Goal: Task Accomplishment & Management: Use online tool/utility

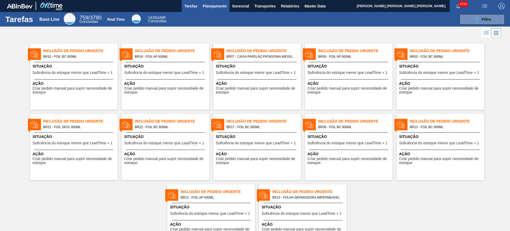
click at [212, 5] on span "Planejamento" at bounding box center [215, 6] width 24 height 6
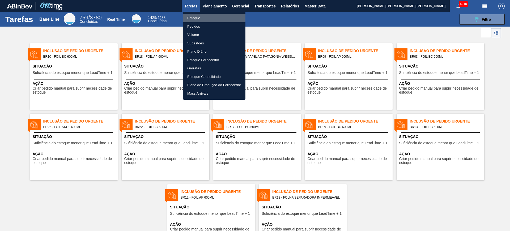
click at [204, 16] on li "Estoque" at bounding box center [214, 18] width 62 height 9
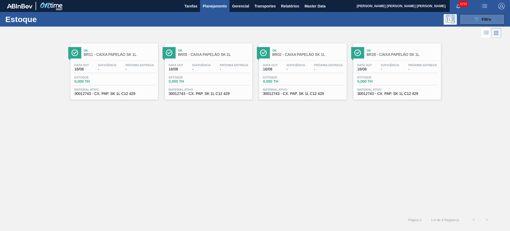
click at [485, 18] on span "Filtro" at bounding box center [486, 19] width 9 height 4
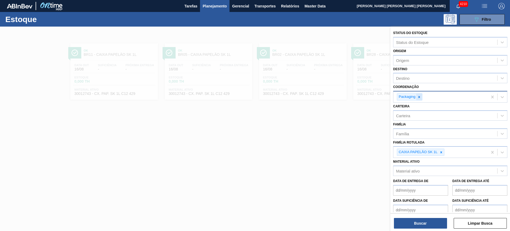
click at [418, 96] on icon at bounding box center [420, 97] width 4 height 4
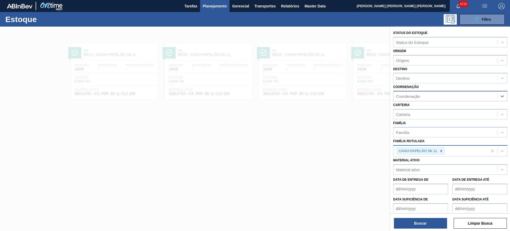
click at [442, 150] on icon at bounding box center [442, 151] width 4 height 4
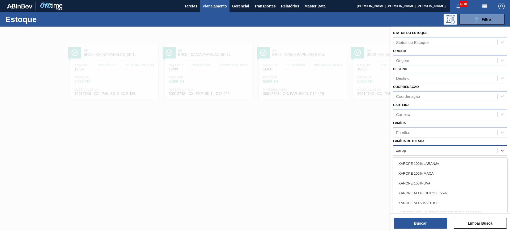
type Rotulada "xarope"
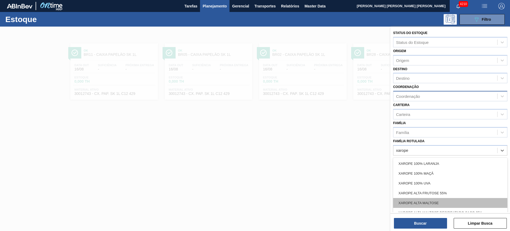
click at [452, 202] on div "XAROPE ALTA MALTOSE" at bounding box center [450, 203] width 114 height 10
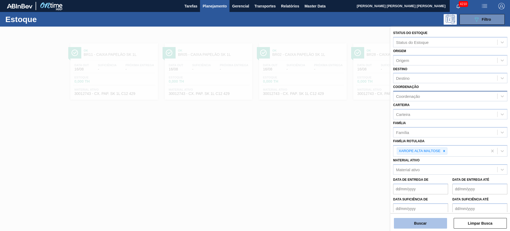
click at [424, 225] on button "Buscar" at bounding box center [420, 223] width 53 height 11
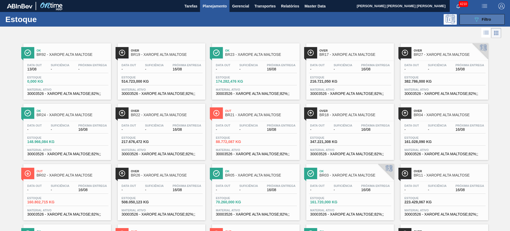
click at [477, 15] on button "089F7B8B-B2A5-4AFE-B5C0-19BA573D28AC Filtro" at bounding box center [482, 19] width 45 height 11
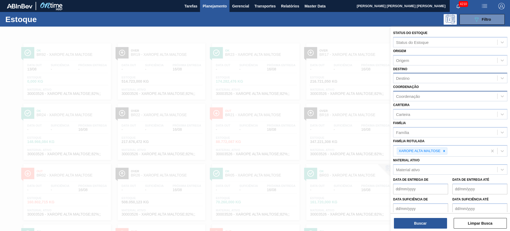
click at [428, 81] on div "Destino" at bounding box center [446, 78] width 104 height 8
type input "aqui"
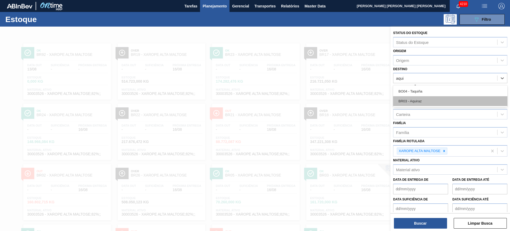
click at [446, 99] on div "BR03 - Aquiraz" at bounding box center [450, 101] width 114 height 10
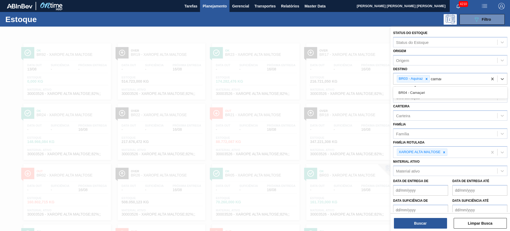
type input "camaça"
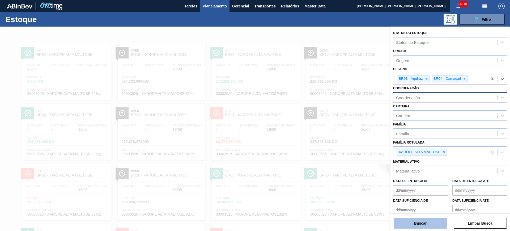
click at [442, 223] on button "Buscar" at bounding box center [420, 223] width 53 height 11
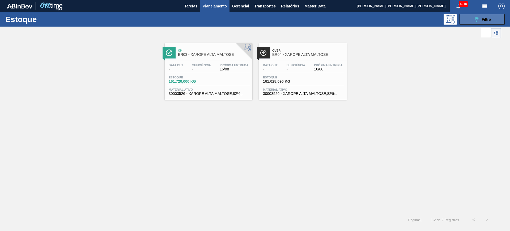
click at [474, 17] on icon "089F7B8B-B2A5-4AFE-B5C0-19BA573D28AC" at bounding box center [477, 19] width 6 height 6
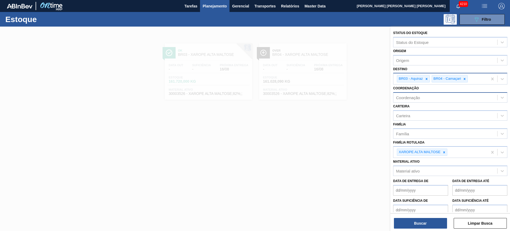
click at [475, 78] on div "BR03 - Aquiraz BR04 - Camaçari" at bounding box center [441, 78] width 94 height 11
type input "são l"
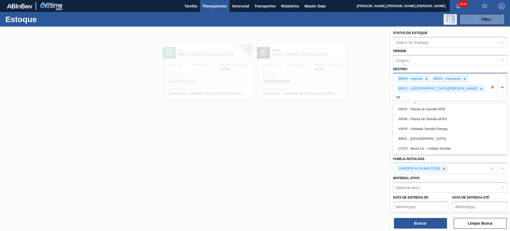
type input "ser"
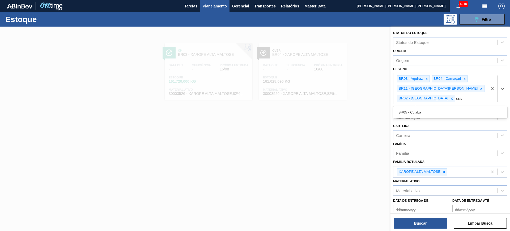
type input "cuiab"
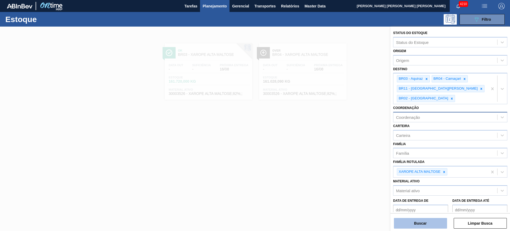
click at [431, 220] on button "Buscar" at bounding box center [420, 223] width 53 height 11
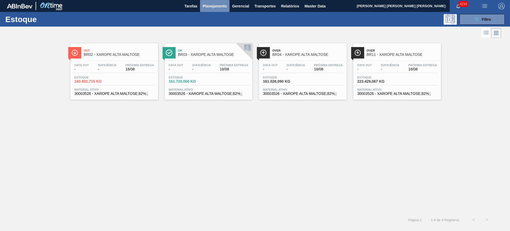
click at [217, 4] on span "Planejamento" at bounding box center [215, 6] width 24 height 6
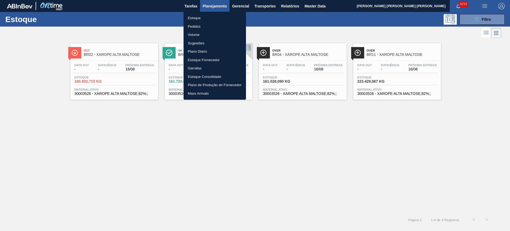
click at [219, 24] on li "Pedidos" at bounding box center [215, 26] width 62 height 9
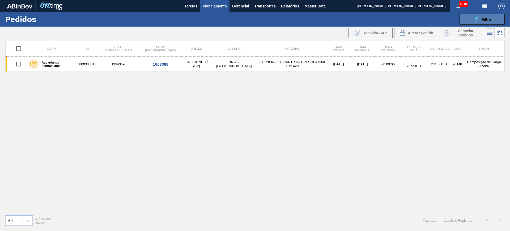
click at [472, 14] on button "089F7B8B-B2A5-4AFE-B5C0-19BA573D28AC Filtro" at bounding box center [482, 19] width 45 height 11
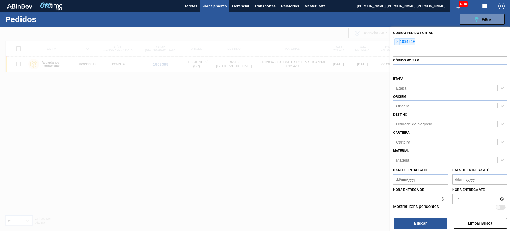
click at [411, 136] on div "Carteira Carteira" at bounding box center [450, 138] width 114 height 18
click at [420, 161] on div "Material" at bounding box center [446, 160] width 104 height 8
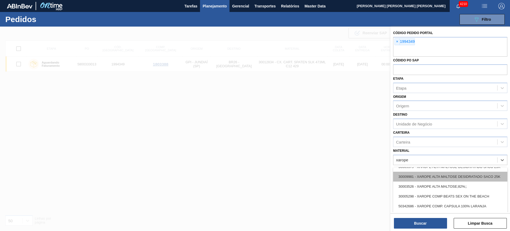
scroll to position [66, 0]
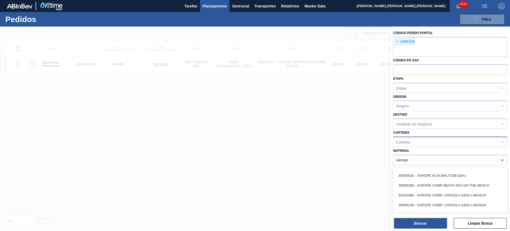
type input "xarope"
click at [437, 144] on div "Carteira" at bounding box center [446, 142] width 104 height 8
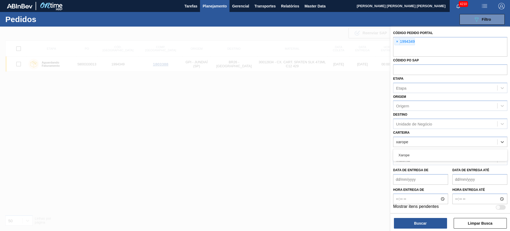
type input "xarope"
click at [426, 133] on div "Carteira option Xarope focused, 1 of 1. 1 result available for search term xaro…" at bounding box center [450, 138] width 114 height 18
click at [424, 161] on div "Material" at bounding box center [446, 160] width 104 height 8
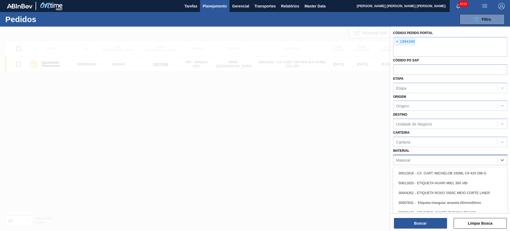
type input "c"
type input "xarope"
click at [398, 41] on span "×" at bounding box center [397, 42] width 5 height 6
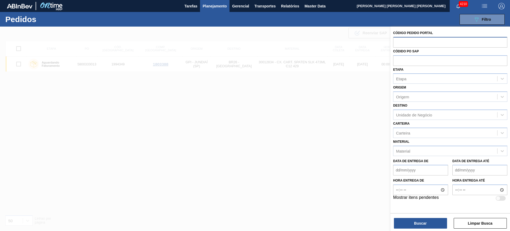
click at [217, 10] on button "Planejamento" at bounding box center [215, 6] width 30 height 12
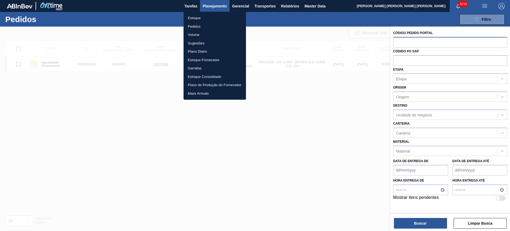
click at [212, 16] on li "Estoque" at bounding box center [215, 18] width 62 height 9
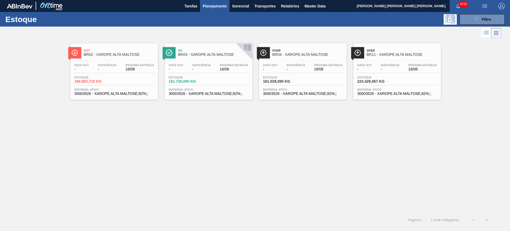
click at [211, 4] on span "Planejamento" at bounding box center [215, 6] width 24 height 6
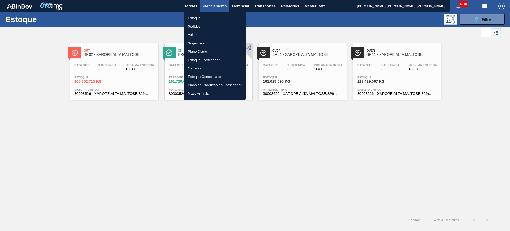
click at [199, 28] on li "Pedidos" at bounding box center [215, 26] width 62 height 9
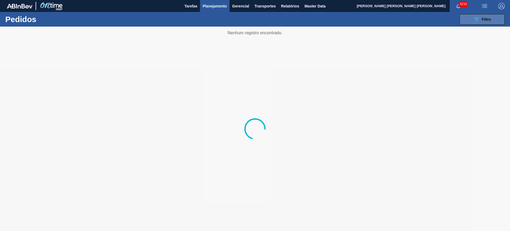
click at [491, 16] on div "089F7B8B-B2A5-4AFE-B5C0-19BA573D28AC Filtro" at bounding box center [483, 19] width 18 height 6
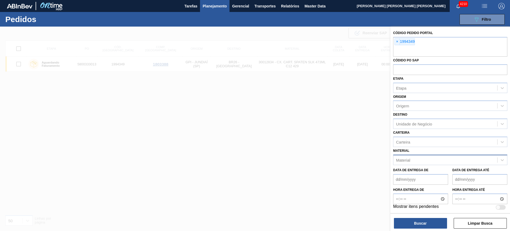
click at [410, 159] on div "Material" at bounding box center [403, 160] width 14 height 5
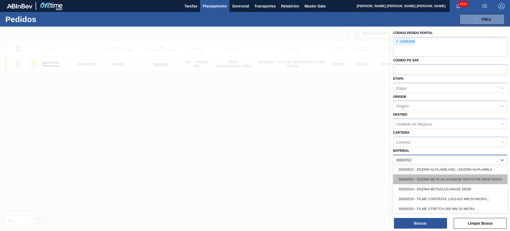
scroll to position [33, 0]
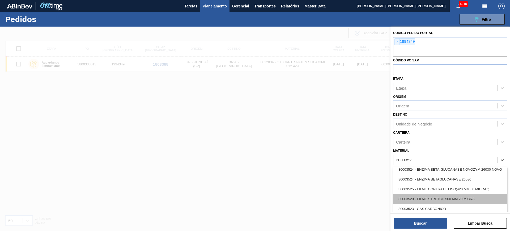
type input "30003526"
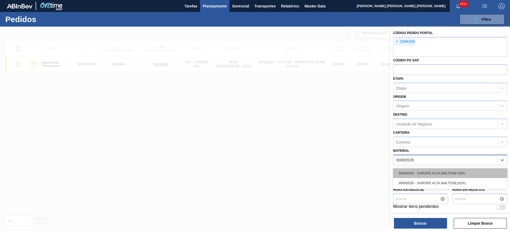
click at [478, 170] on div "30003526 - XAROPE ALTA MALTOSE 82%" at bounding box center [450, 173] width 114 height 10
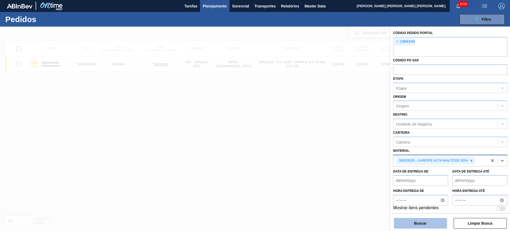
click at [416, 222] on button "Buscar" at bounding box center [420, 223] width 53 height 11
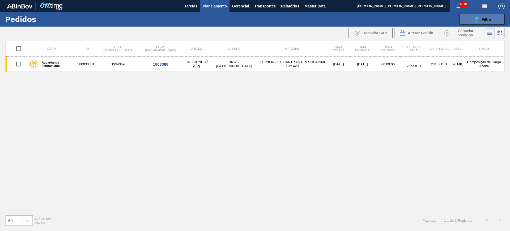
click at [470, 18] on button "089F7B8B-B2A5-4AFE-B5C0-19BA573D28AC Filtro" at bounding box center [482, 19] width 45 height 11
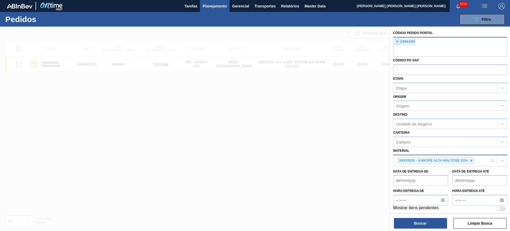
click at [397, 42] on span "×" at bounding box center [397, 42] width 5 height 6
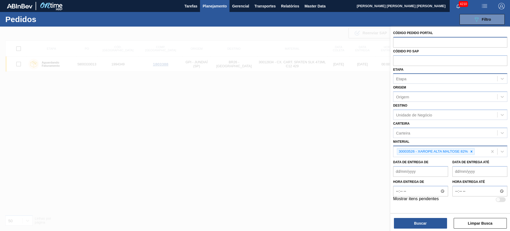
click at [416, 78] on div "Etapa" at bounding box center [446, 79] width 104 height 8
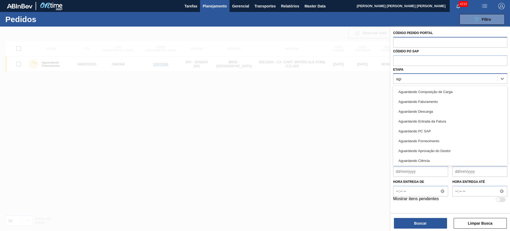
type input "agua"
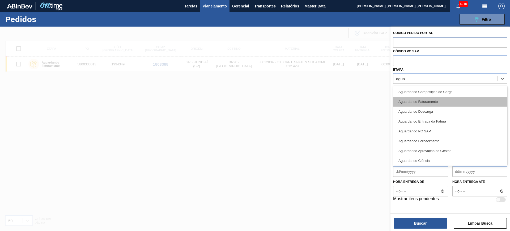
click at [456, 98] on div "Aguardando Faturamento" at bounding box center [450, 102] width 114 height 10
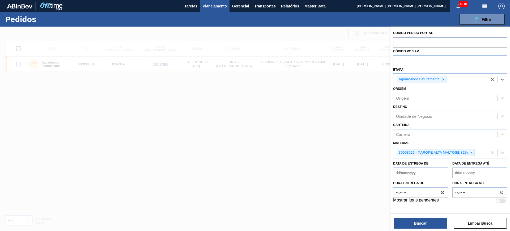
click at [415, 99] on div "Origem" at bounding box center [446, 98] width 104 height 8
click at [415, 53] on label "Códido PO SAP" at bounding box center [406, 51] width 26 height 4
click at [411, 100] on div "Origem" at bounding box center [446, 98] width 104 height 8
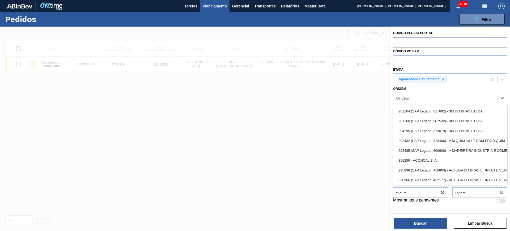
paste input "303118"
type input "303118"
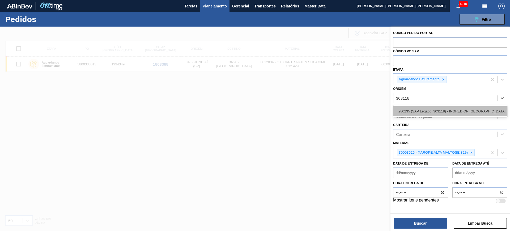
click at [427, 110] on div "280235 (SAP Legado: 303118) - INGREDION BRASIL INGREDIENTES" at bounding box center [450, 111] width 114 height 10
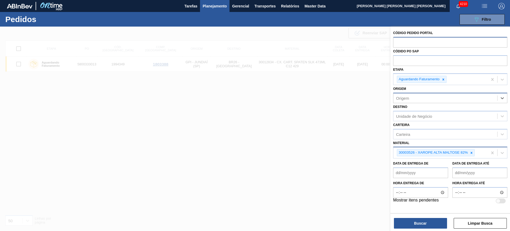
paste input "303166"
type input "303166"
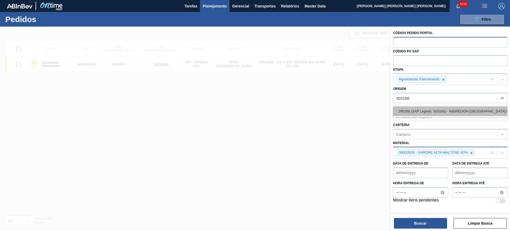
click at [462, 110] on div "280268 (SAP Legado: 303166) - INGREDION BRASIL INGREDIENTES" at bounding box center [450, 111] width 114 height 10
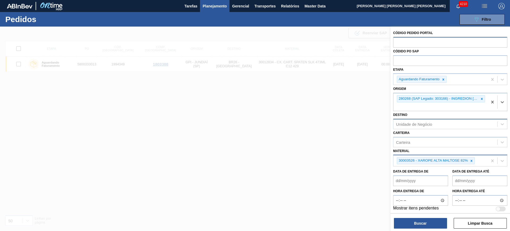
click at [419, 124] on div "Unidade de Negócio" at bounding box center [414, 124] width 36 height 5
type input "aquir"
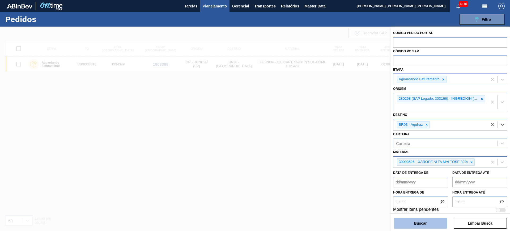
click at [434, 221] on button "Buscar" at bounding box center [420, 223] width 53 height 11
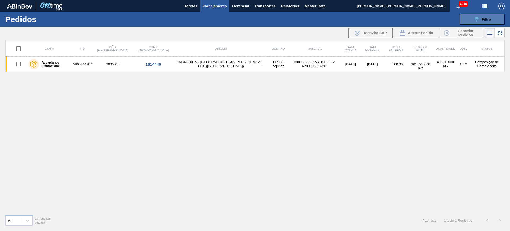
click at [488, 21] on span "Filtro" at bounding box center [486, 19] width 9 height 4
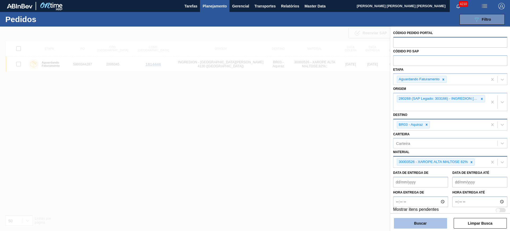
click at [419, 224] on button "Buscar" at bounding box center [420, 223] width 53 height 11
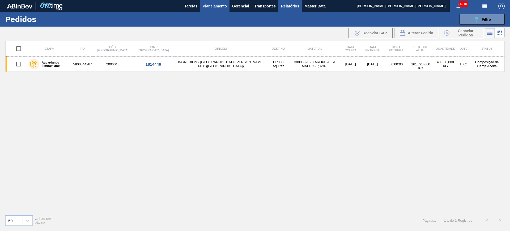
click at [289, 10] on button "Relatórios" at bounding box center [290, 6] width 23 height 12
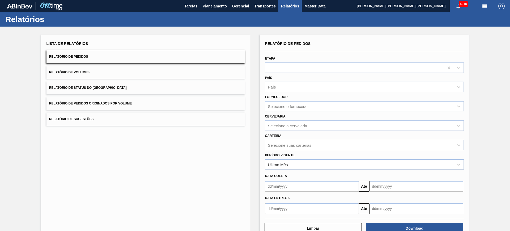
click at [124, 74] on button "Relatório de Volumes" at bounding box center [146, 72] width 199 height 13
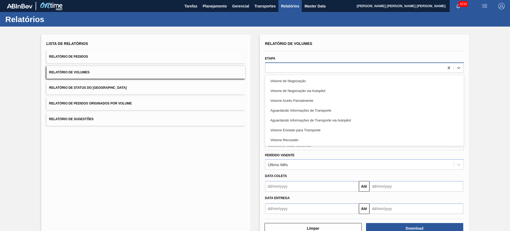
click at [289, 70] on div at bounding box center [355, 68] width 179 height 8
click at [322, 57] on div "Etapa option Volume de Negociação focused, 1 of 7. 7 results available. Use Up …" at bounding box center [364, 64] width 199 height 18
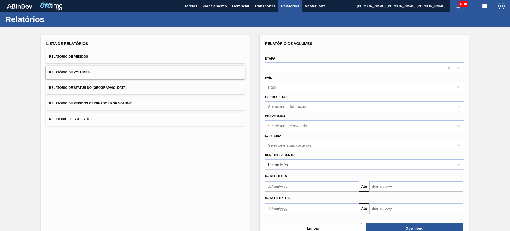
click at [290, 149] on div "Relatório de Volumes Etapa País País Fornecedor Selecione o fornecedor Cervejar…" at bounding box center [364, 127] width 199 height 174
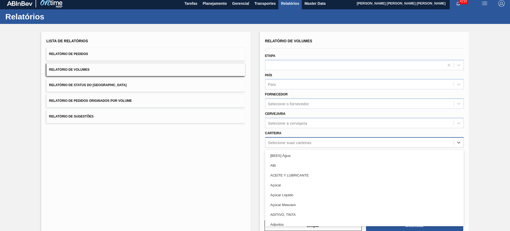
scroll to position [3, 0]
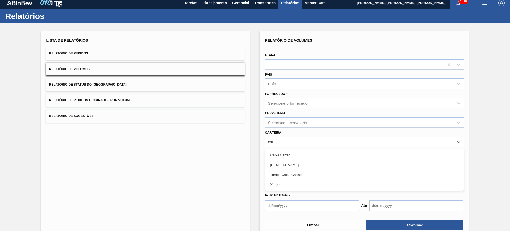
type input "xaro"
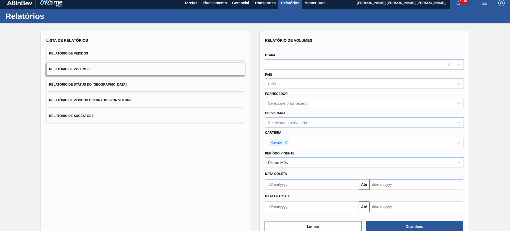
scroll to position [16, 0]
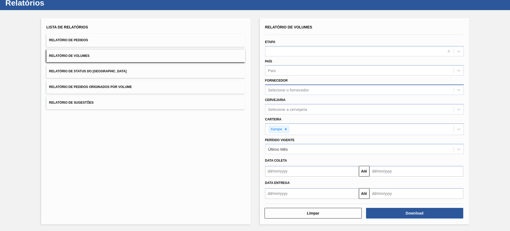
click at [283, 94] on div "Selecione o fornecedor" at bounding box center [364, 90] width 199 height 10
click at [336, 79] on div "Fornecedor Selecione o fornecedor" at bounding box center [364, 86] width 199 height 18
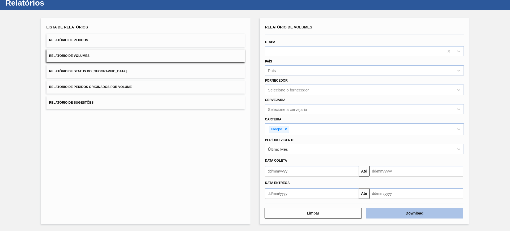
click at [410, 215] on button "Download" at bounding box center [414, 213] width 97 height 11
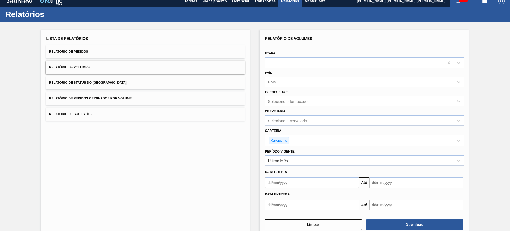
scroll to position [0, 0]
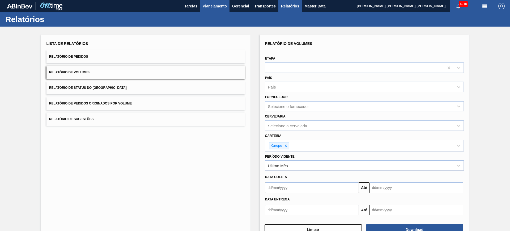
click at [220, 6] on span "Planejamento" at bounding box center [215, 6] width 24 height 6
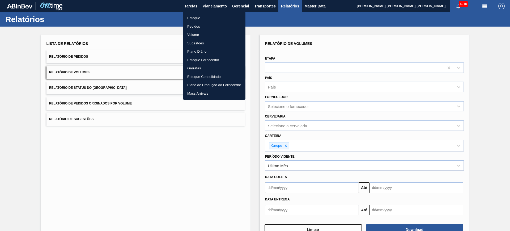
click at [206, 18] on li "Estoque" at bounding box center [214, 18] width 62 height 9
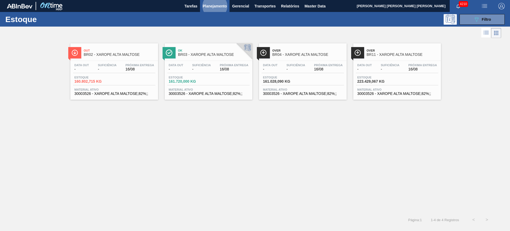
click at [218, 5] on span "Planejamento" at bounding box center [215, 6] width 24 height 6
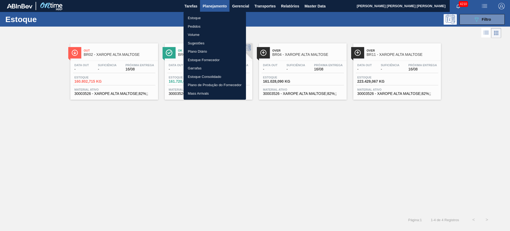
click at [309, 127] on div at bounding box center [255, 115] width 510 height 231
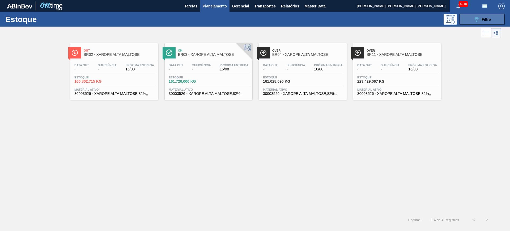
click at [479, 23] on button "089F7B8B-B2A5-4AFE-B5C0-19BA573D28AC Filtro" at bounding box center [482, 19] width 45 height 11
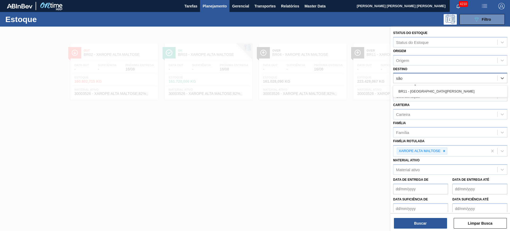
type input "são l"
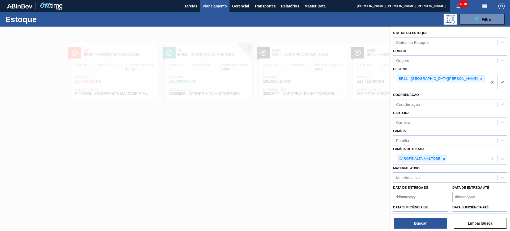
click at [218, 6] on span "Planejamento" at bounding box center [215, 6] width 24 height 6
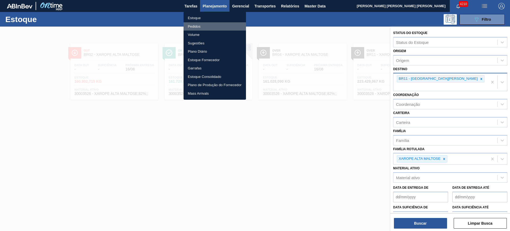
click at [204, 24] on li "Pedidos" at bounding box center [215, 26] width 62 height 9
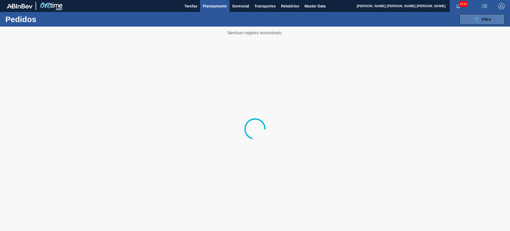
click at [498, 19] on button "089F7B8B-B2A5-4AFE-B5C0-19BA573D28AC Filtro" at bounding box center [482, 19] width 45 height 11
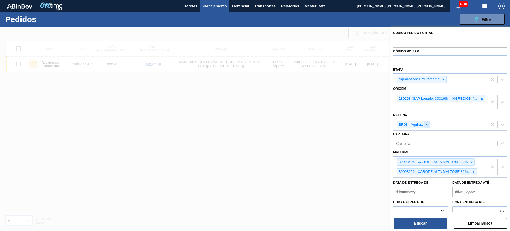
click at [425, 125] on icon at bounding box center [427, 125] width 4 height 4
type input "cama"
click at [430, 125] on icon at bounding box center [430, 125] width 4 height 4
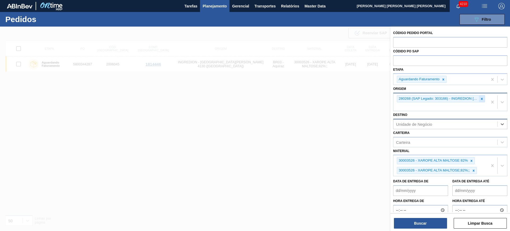
click at [482, 99] on icon at bounding box center [482, 99] width 4 height 4
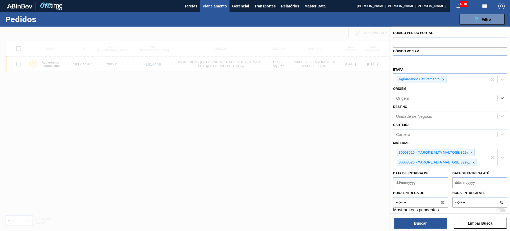
paste input "303118"
type input "303118"
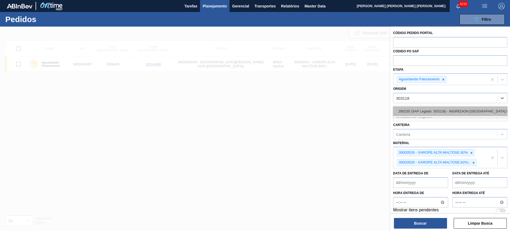
click at [464, 110] on div "280235 (SAP Legado: 303118) - INGREDION BRASIL INGREDIENTES" at bounding box center [450, 111] width 114 height 10
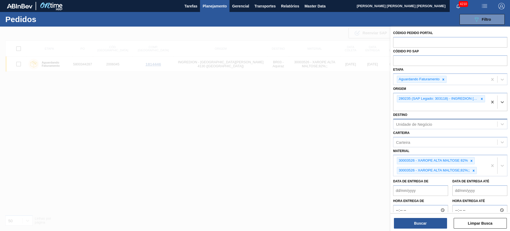
click at [425, 124] on div "Unidade de Negócio" at bounding box center [414, 124] width 36 height 5
type input "cama"
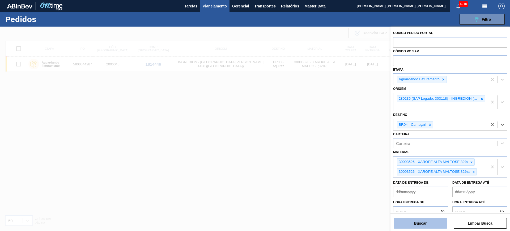
click at [431, 219] on button "Buscar" at bounding box center [420, 223] width 53 height 11
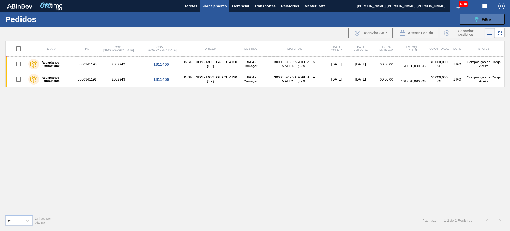
click at [479, 17] on icon "089F7B8B-B2A5-4AFE-B5C0-19BA573D28AC" at bounding box center [477, 19] width 6 height 6
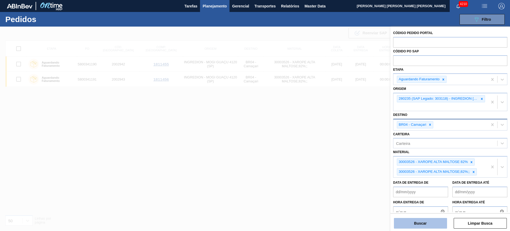
click at [440, 222] on button "Buscar" at bounding box center [420, 223] width 53 height 11
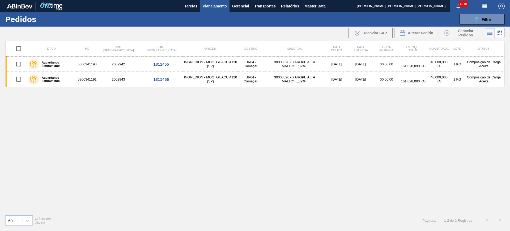
click at [213, 8] on span "Planejamento" at bounding box center [215, 6] width 24 height 6
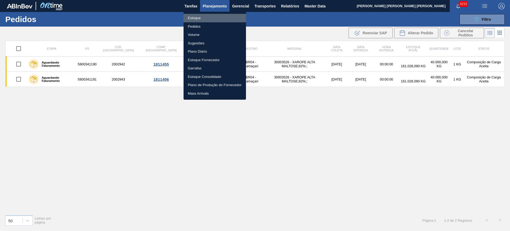
click at [197, 16] on li "Estoque" at bounding box center [215, 18] width 62 height 9
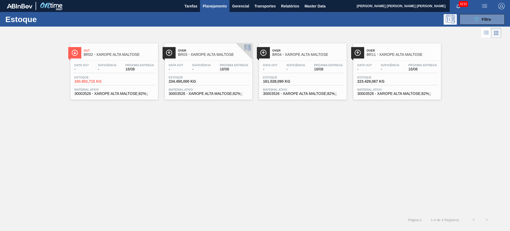
click at [209, 7] on span "Planejamento" at bounding box center [215, 6] width 24 height 6
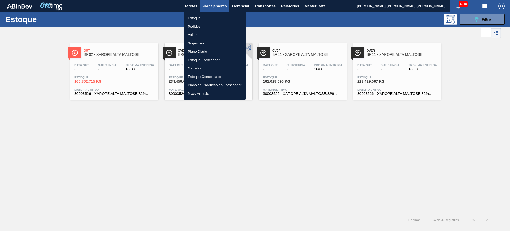
click at [358, 128] on div at bounding box center [255, 115] width 510 height 231
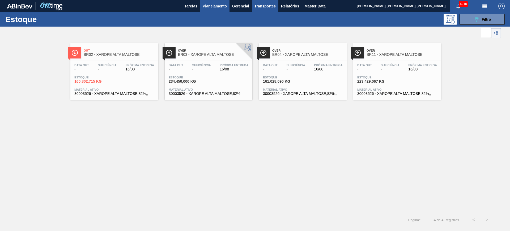
click at [263, 7] on span "Transportes" at bounding box center [265, 6] width 21 height 6
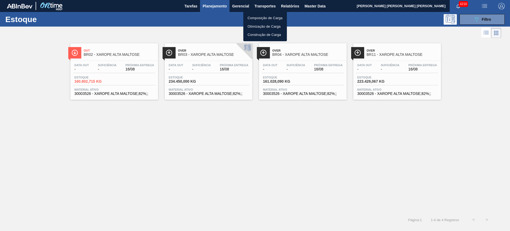
click at [259, 26] on li "Otimização de Carga" at bounding box center [265, 26] width 44 height 9
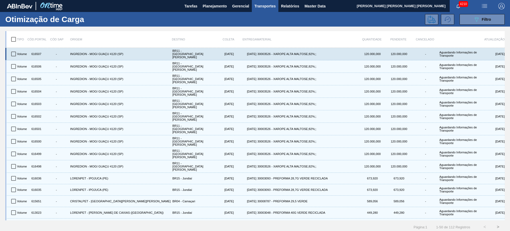
click at [12, 52] on input "checkbox" at bounding box center [13, 53] width 11 height 11
checkbox input "true"
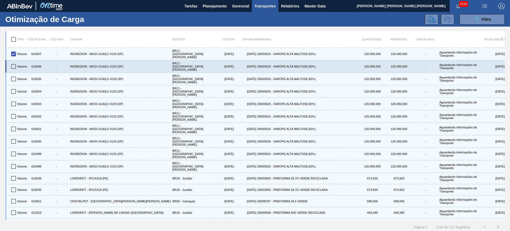
click at [16, 65] on input "checkbox" at bounding box center [13, 66] width 11 height 11
checkbox input "true"
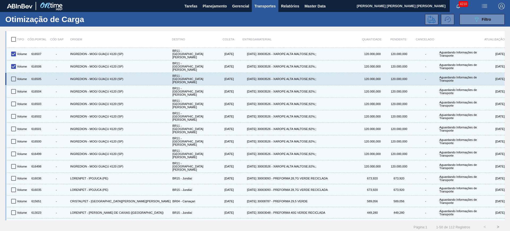
click at [15, 75] on input "checkbox" at bounding box center [13, 78] width 11 height 11
checkbox input "true"
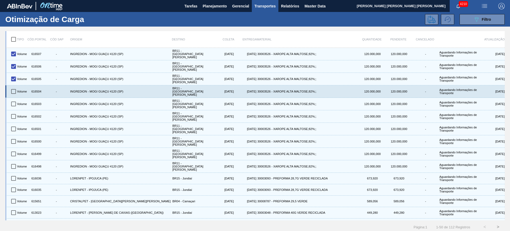
click at [12, 86] on input "checkbox" at bounding box center [13, 91] width 11 height 11
checkbox input "true"
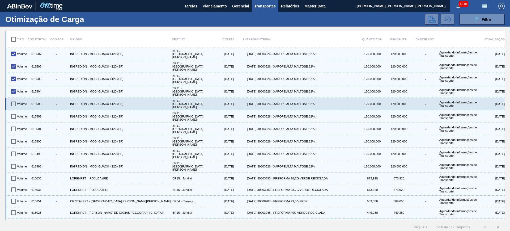
click at [15, 98] on input "checkbox" at bounding box center [13, 103] width 11 height 11
checkbox input "true"
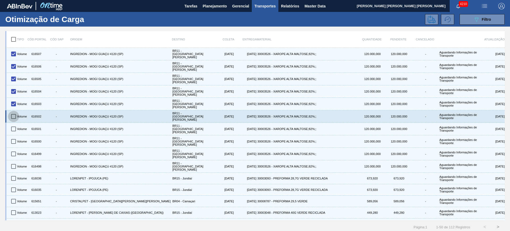
click at [14, 111] on input "checkbox" at bounding box center [13, 116] width 11 height 11
checkbox input "true"
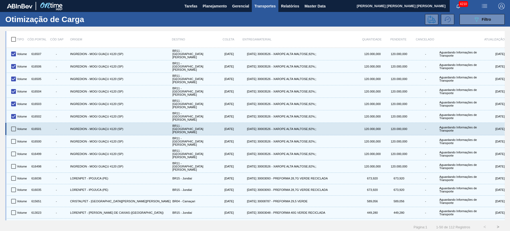
click at [14, 123] on input "checkbox" at bounding box center [13, 128] width 11 height 11
checkbox input "true"
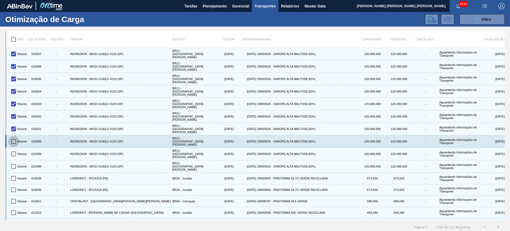
click at [13, 136] on input "checkbox" at bounding box center [13, 141] width 11 height 11
checkbox input "true"
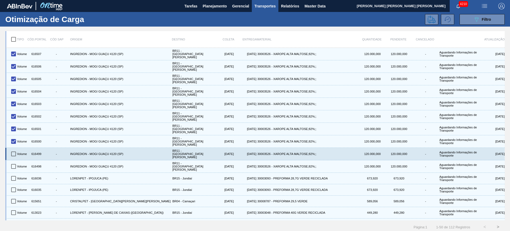
click at [16, 148] on input "checkbox" at bounding box center [13, 153] width 11 height 11
checkbox input "true"
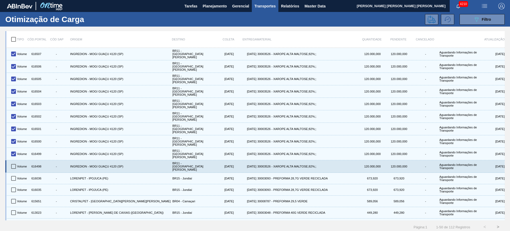
click at [13, 161] on input "checkbox" at bounding box center [13, 166] width 11 height 11
checkbox input "true"
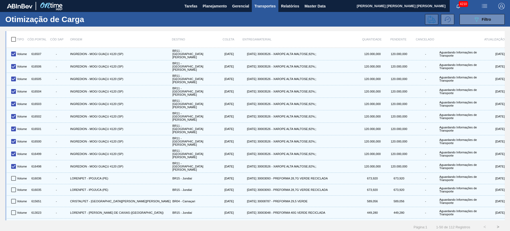
click at [435, 19] on button at bounding box center [431, 19] width 13 height 11
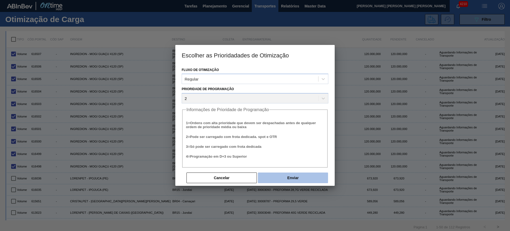
click at [263, 176] on button "Enviar" at bounding box center [293, 177] width 70 height 11
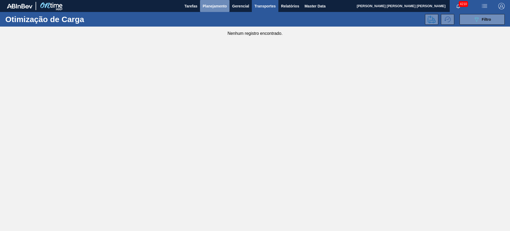
click at [214, 9] on span "Planejamento" at bounding box center [215, 6] width 24 height 6
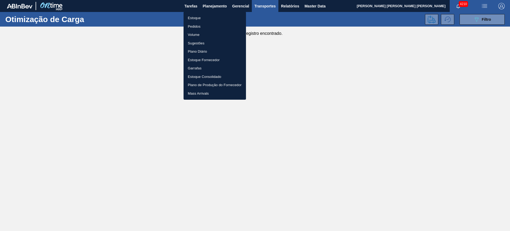
click at [197, 32] on li "Volume" at bounding box center [215, 35] width 62 height 9
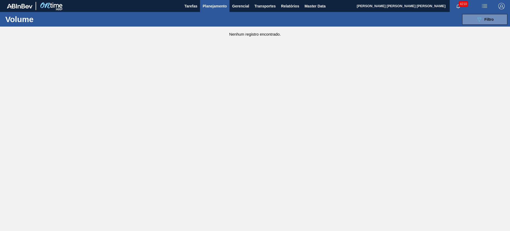
click at [473, 26] on div "089F7B8B-B2A5-4AFE-B5C0-19BA573D28AC Filtro Código Volume Etapa Etapa Origem Or…" at bounding box center [296, 19] width 423 height 16
click at [471, 21] on button "089F7B8B-B2A5-4AFE-B5C0-19BA573D28AC Filtro" at bounding box center [484, 19] width 45 height 11
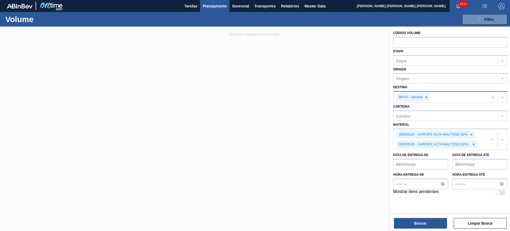
click at [431, 97] on div "BR16 - Jacareí" at bounding box center [441, 97] width 94 height 11
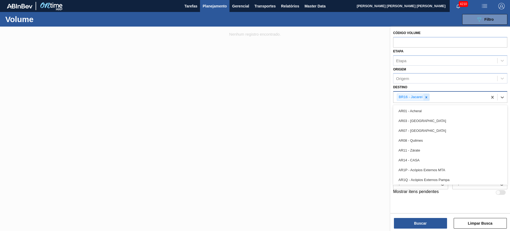
click at [428, 98] on icon at bounding box center [427, 97] width 4 height 4
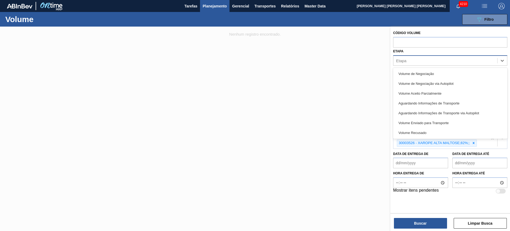
click at [428, 65] on div "Etapa" at bounding box center [450, 60] width 114 height 10
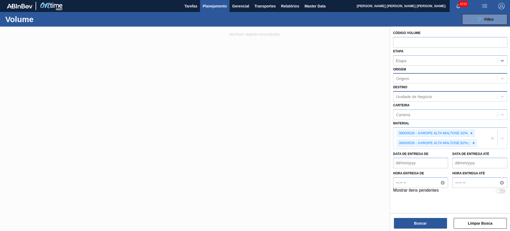
type input "tr"
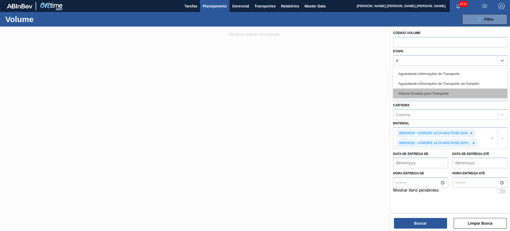
click at [453, 93] on div "Volume Enviado para Transporte" at bounding box center [450, 94] width 114 height 10
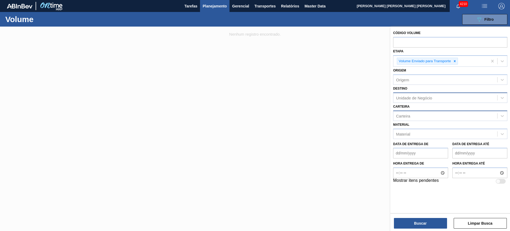
click at [427, 115] on div "Carteira" at bounding box center [446, 116] width 104 height 8
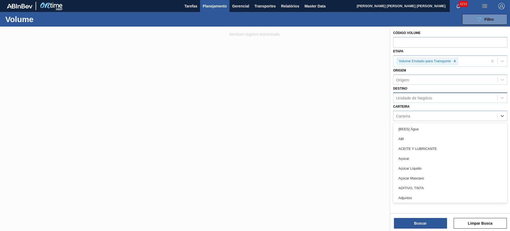
click at [423, 106] on div "Carteira option [BEES] Água focused, 1 of 101. 101 results available. Use Up an…" at bounding box center [450, 112] width 114 height 18
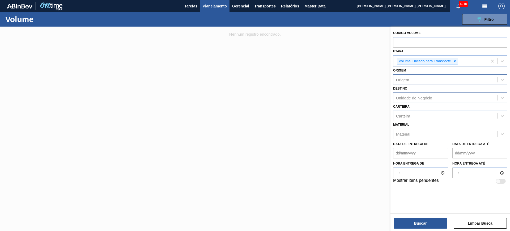
click at [407, 83] on div "Origem" at bounding box center [446, 80] width 104 height 8
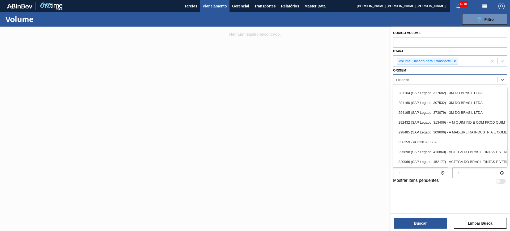
paste input "303118"
type input "303118"
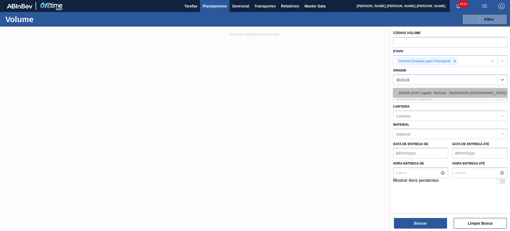
click at [422, 95] on div "280235 (SAP Legado: 303118) - INGREDION BRASIL INGREDIENTES" at bounding box center [450, 93] width 114 height 10
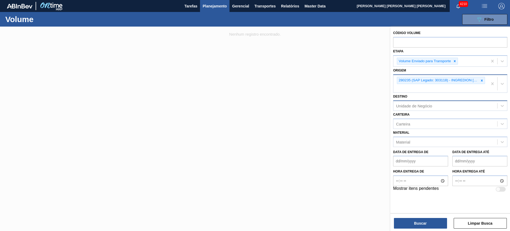
click at [468, 88] on div "280235 (SAP Legado: 303118) - INGREDION BRASIL INGREDIENTES" at bounding box center [441, 84] width 94 height 18
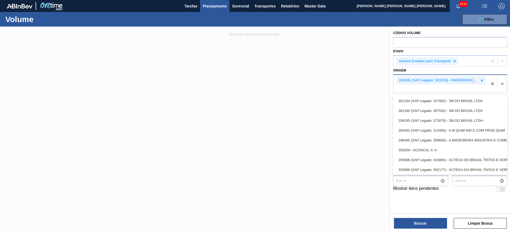
paste input "303166"
type input "303166"
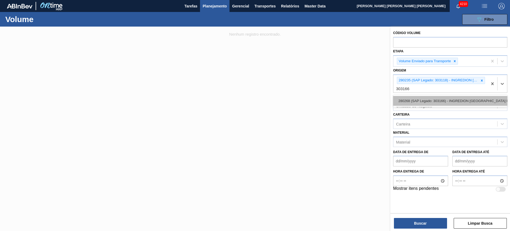
click at [466, 99] on div "280268 (SAP Legado: 303166) - INGREDION BRASIL INGREDIENTES" at bounding box center [450, 101] width 114 height 10
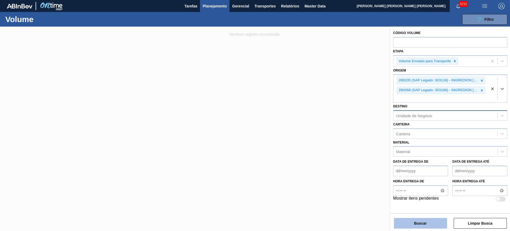
click at [433, 222] on button "Buscar" at bounding box center [420, 223] width 53 height 11
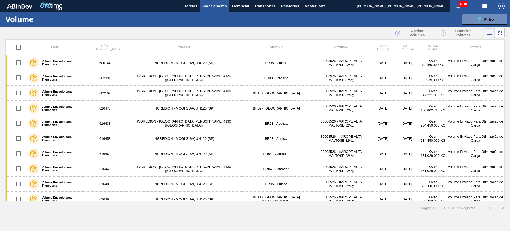
click at [496, 38] on div at bounding box center [495, 33] width 20 height 13
click at [496, 37] on li at bounding box center [500, 33] width 10 height 10
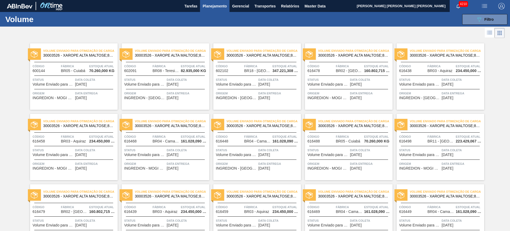
click at [494, 35] on li at bounding box center [490, 33] width 10 height 10
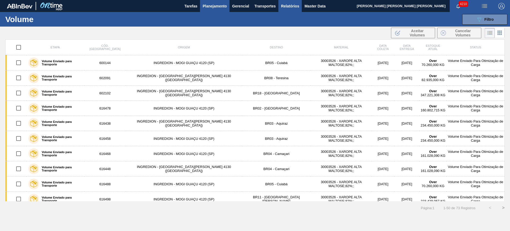
click at [283, 6] on span "Relatórios" at bounding box center [290, 6] width 18 height 6
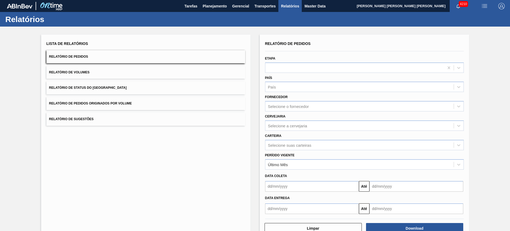
click at [103, 73] on button "Relatório de Volumes" at bounding box center [146, 72] width 199 height 13
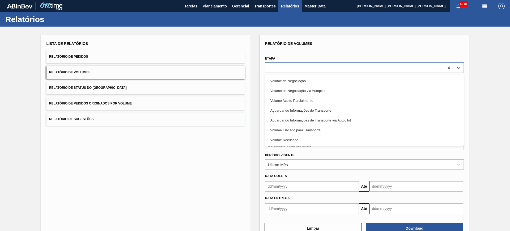
click at [306, 67] on div at bounding box center [355, 68] width 179 height 8
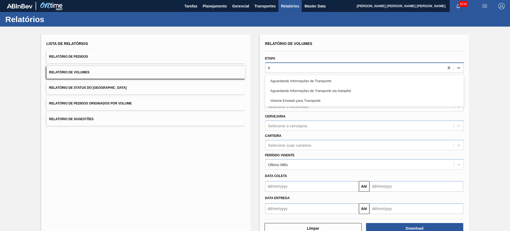
type input "tra"
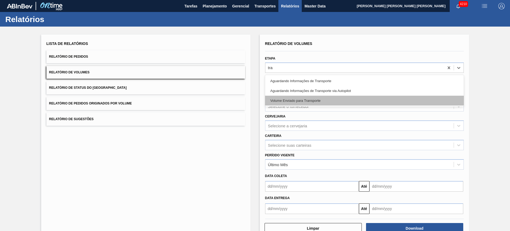
click at [327, 98] on div "Volume Enviado para Transporte" at bounding box center [364, 101] width 199 height 10
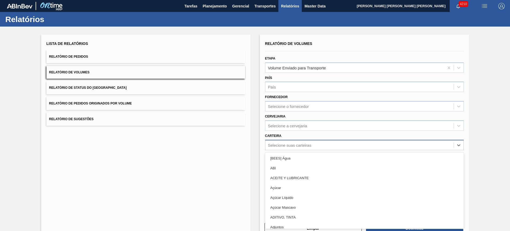
click at [312, 144] on div "Selecione suas carteiras" at bounding box center [360, 145] width 188 height 8
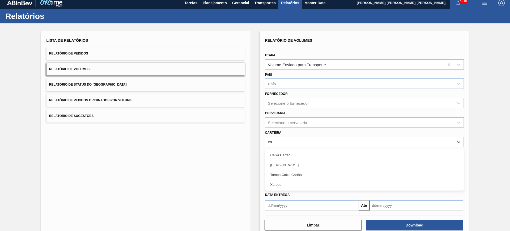
type input "xar"
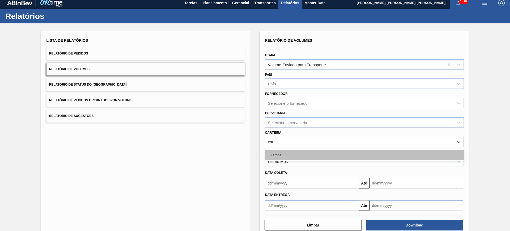
click at [313, 151] on div "Xarope" at bounding box center [364, 155] width 199 height 10
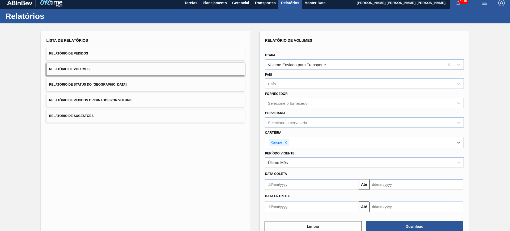
click at [295, 107] on div "Selecione o fornecedor" at bounding box center [364, 103] width 199 height 10
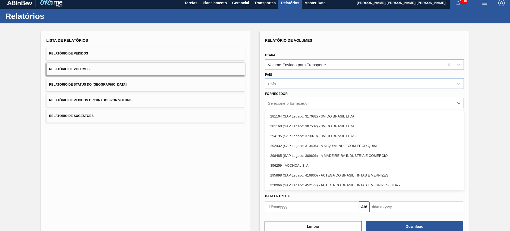
paste input "303166"
type input "303166"
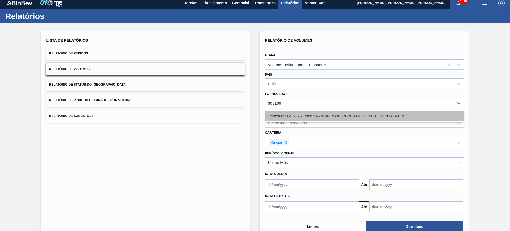
click at [313, 116] on div "280268 (SAP Legado: 303166) - INGREDION BRASIL INGREDIENTES" at bounding box center [364, 116] width 199 height 10
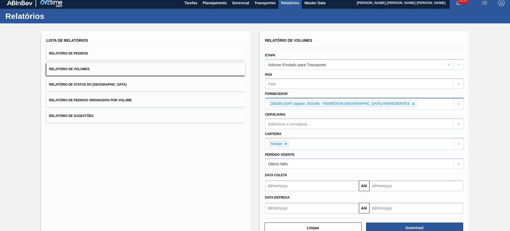
click at [400, 106] on div "280268 (SAP Legado: 303166) - INGREDION BRASIL INGREDIENTES" at bounding box center [360, 103] width 188 height 11
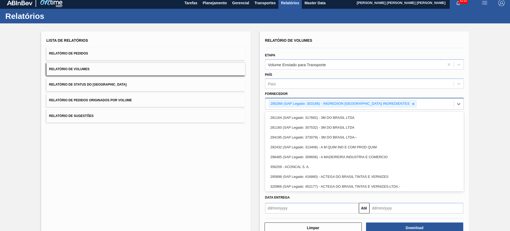
paste input "303118"
type input "303118"
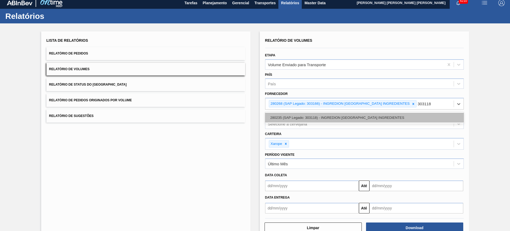
click at [399, 119] on div "280235 (SAP Legado: 303118) - INGREDION BRASIL INGREDIENTES" at bounding box center [364, 118] width 199 height 10
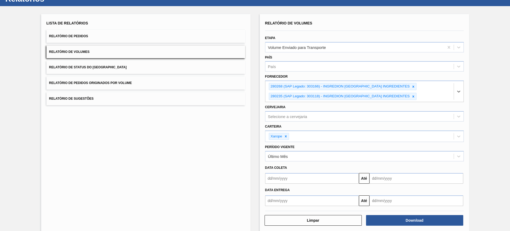
scroll to position [28, 0]
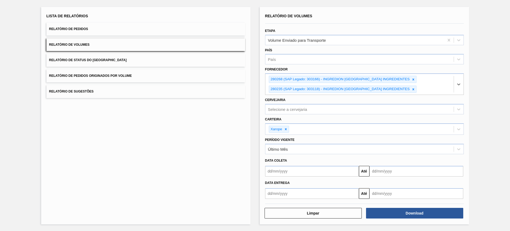
click at [398, 207] on div "Download" at bounding box center [416, 213] width 102 height 12
click at [406, 217] on button "Download" at bounding box center [414, 213] width 97 height 11
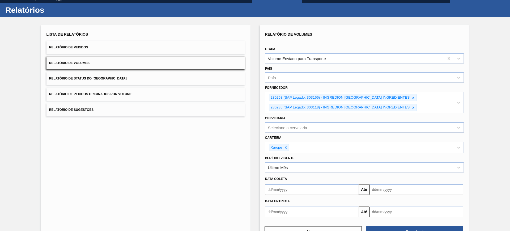
scroll to position [0, 0]
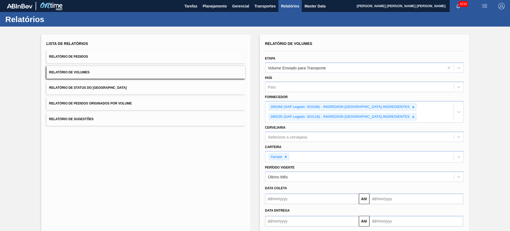
click at [108, 56] on button "Relatório de Pedidos" at bounding box center [146, 56] width 199 height 13
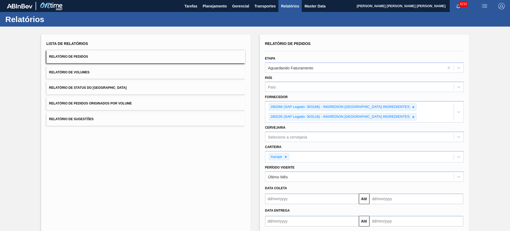
click at [139, 104] on button "Relatório de Pedidos Originados por Volume" at bounding box center [146, 103] width 199 height 13
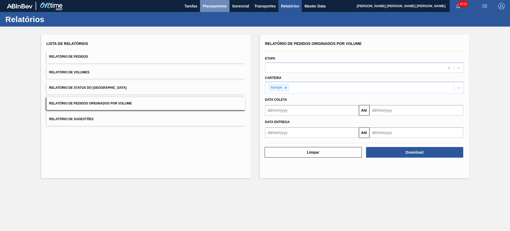
click at [211, 9] on button "Planejamento" at bounding box center [215, 6] width 30 height 12
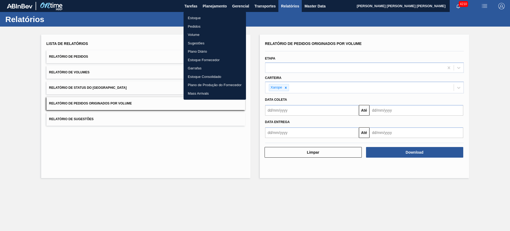
click at [196, 34] on li "Volume" at bounding box center [215, 35] width 62 height 9
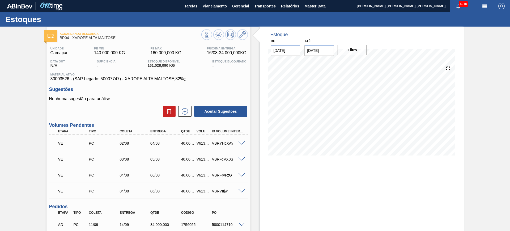
click at [486, 3] on img "button" at bounding box center [485, 6] width 6 height 6
click at [476, 20] on li "Upload de Volumes" at bounding box center [483, 19] width 46 height 10
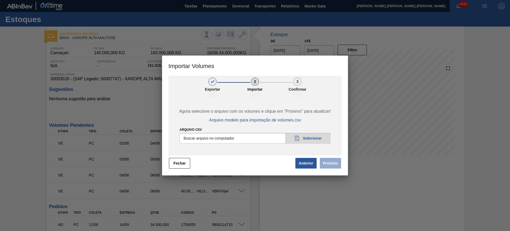
click at [245, 143] on input "Arquivo csv" at bounding box center [255, 138] width 151 height 11
type input "C:\fakepath\PedidoVolumeModeloImportacao (3).csv"
click at [334, 163] on button "Próximo" at bounding box center [330, 163] width 21 height 11
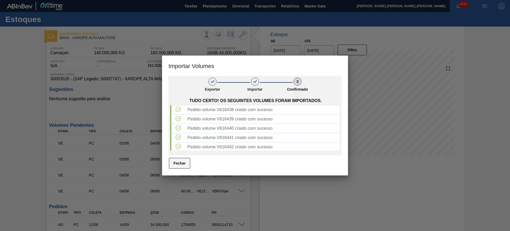
click at [187, 168] on button "Fechar" at bounding box center [179, 163] width 21 height 11
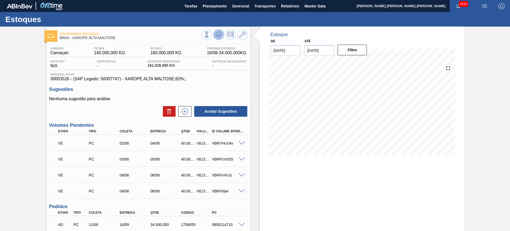
click at [210, 33] on icon at bounding box center [207, 35] width 6 height 6
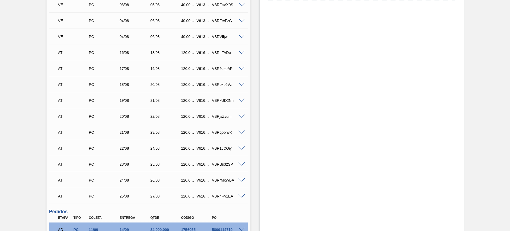
scroll to position [166, 0]
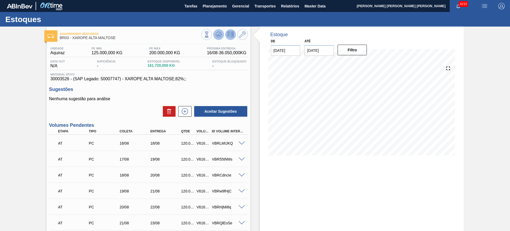
click at [210, 33] on icon at bounding box center [207, 35] width 6 height 6
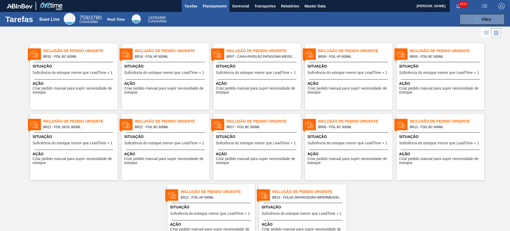
click at [220, 7] on span "Planejamento" at bounding box center [215, 6] width 24 height 6
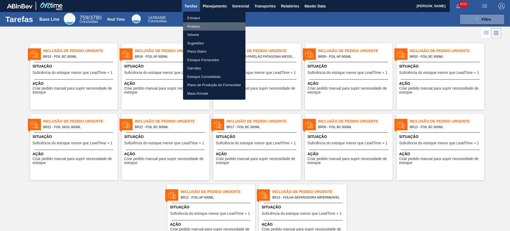
click at [212, 27] on li "Pedidos" at bounding box center [214, 26] width 62 height 9
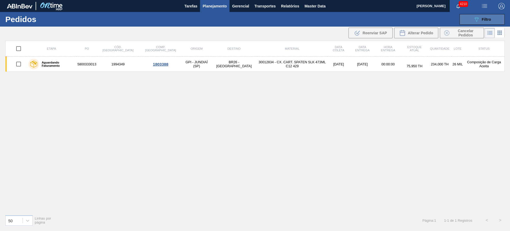
click at [478, 19] on icon "089F7B8B-B2A5-4AFE-B5C0-19BA573D28AC" at bounding box center [477, 19] width 6 height 6
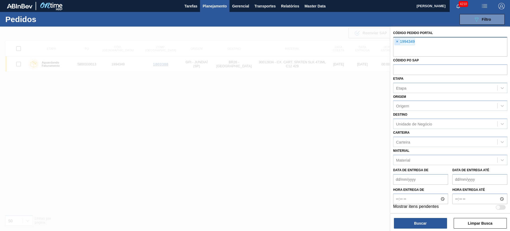
click at [395, 44] on span "×" at bounding box center [397, 42] width 5 height 6
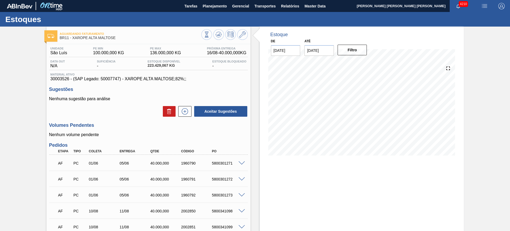
click at [484, 4] on img "button" at bounding box center [485, 6] width 6 height 6
click at [472, 19] on li "Upload de Volumes" at bounding box center [483, 19] width 46 height 10
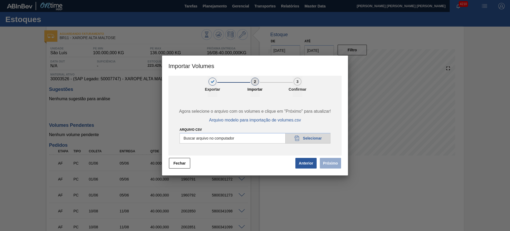
click at [259, 137] on input "Arquivo csv" at bounding box center [255, 138] width 151 height 11
type input "C:\fakepath\PedidoVolumeModeloImportacao (3).csv"
click at [329, 161] on button "Próximo" at bounding box center [330, 163] width 21 height 11
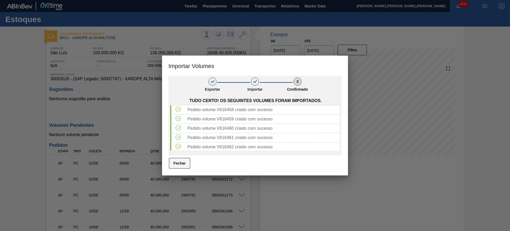
click at [175, 163] on button "Fechar" at bounding box center [179, 163] width 21 height 11
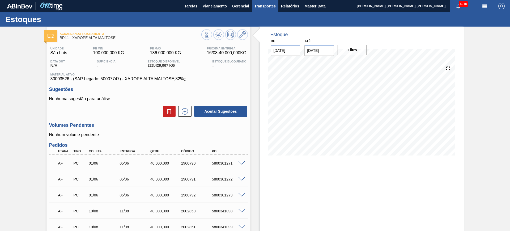
click at [259, 5] on span "Transportes" at bounding box center [265, 6] width 21 height 6
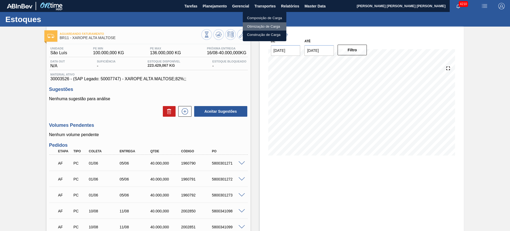
click at [266, 26] on li "Otimização de Carga" at bounding box center [265, 26] width 44 height 9
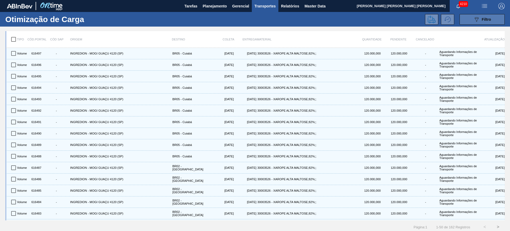
click at [480, 20] on div "089F7B8B-B2A5-4AFE-B5C0-19BA573D28AC Filtro" at bounding box center [483, 19] width 18 height 6
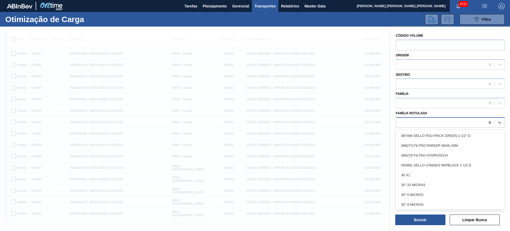
click at [451, 125] on div at bounding box center [440, 123] width 89 height 8
type Rotulada "xarope"
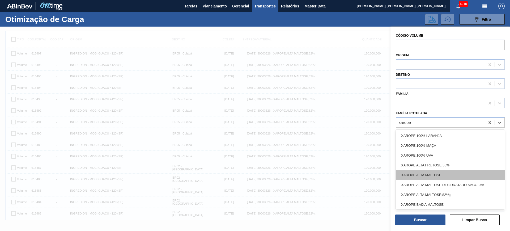
click at [452, 176] on div "XAROPE ALTA MALTOSE" at bounding box center [450, 175] width 109 height 10
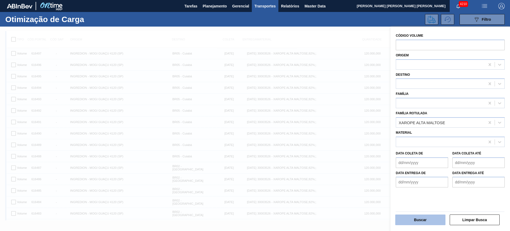
click at [439, 217] on button "Buscar" at bounding box center [420, 219] width 50 height 11
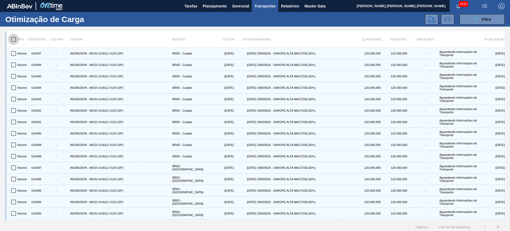
click at [14, 40] on input "checkbox" at bounding box center [13, 39] width 11 height 11
checkbox input "true"
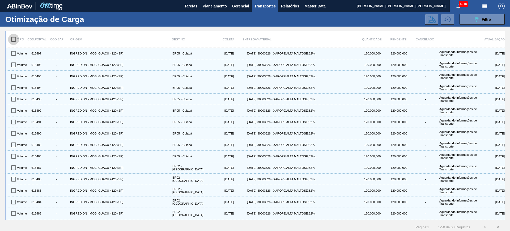
checkbox input "true"
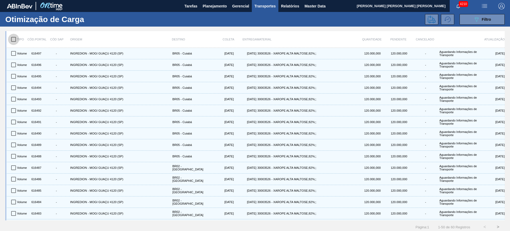
checkbox input "true"
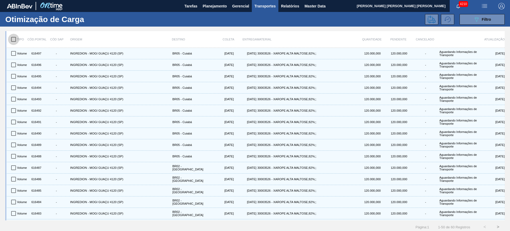
checkbox input "true"
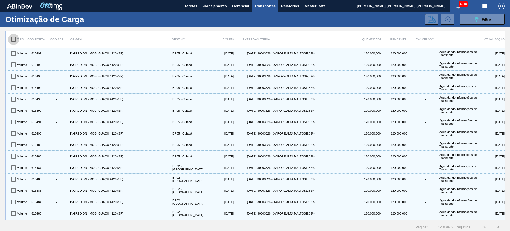
checkbox input "true"
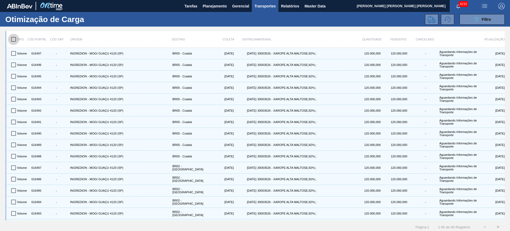
checkbox input "true"
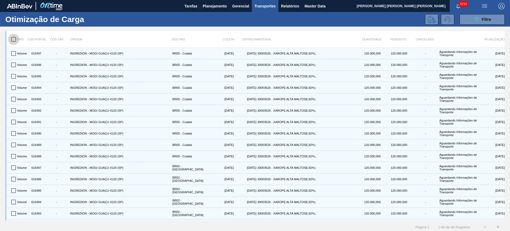
checkbox input "true"
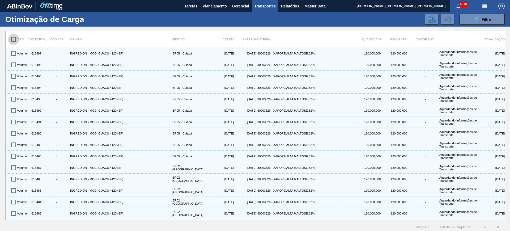
checkbox input "true"
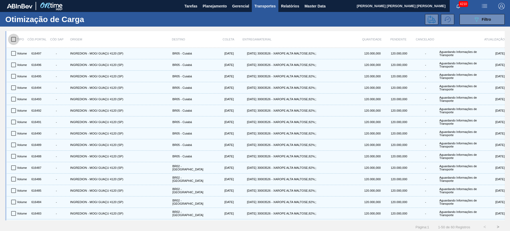
checkbox input "true"
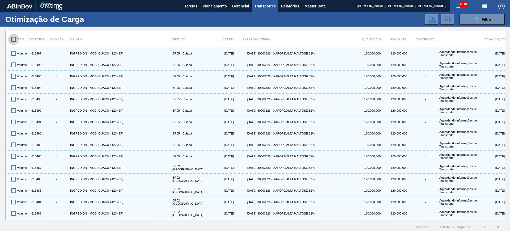
checkbox input "true"
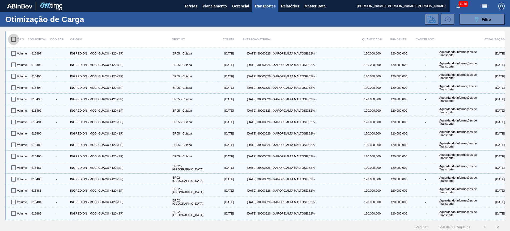
checkbox input "true"
click at [432, 19] on icon at bounding box center [432, 19] width 8 height 8
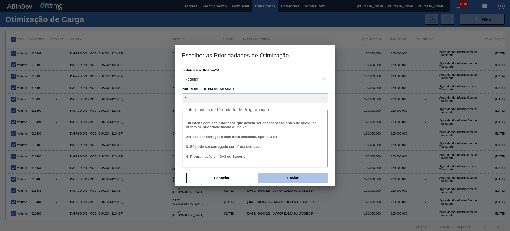
click at [278, 178] on button "Enviar" at bounding box center [293, 177] width 70 height 11
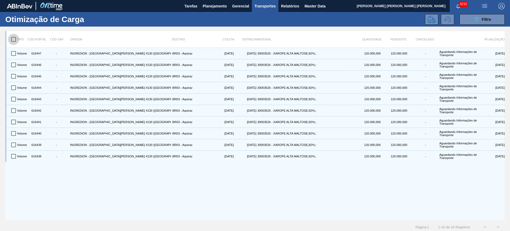
click at [11, 40] on input "checkbox" at bounding box center [13, 39] width 11 height 11
checkbox input "true"
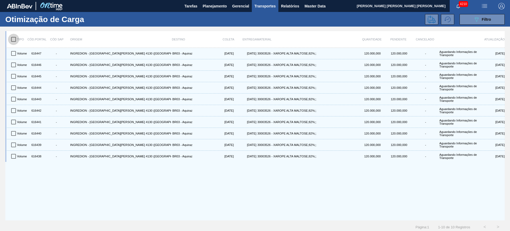
checkbox input "true"
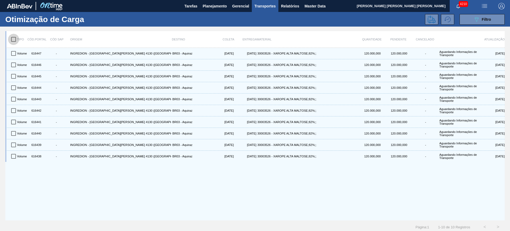
checkbox input "true"
click at [435, 16] on icon at bounding box center [432, 19] width 8 height 8
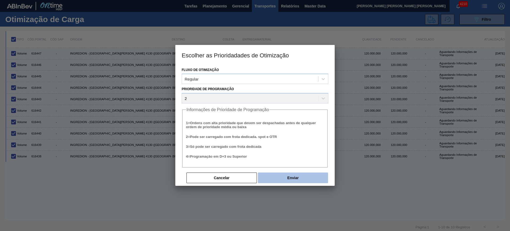
click at [280, 179] on button "Enviar" at bounding box center [293, 177] width 70 height 11
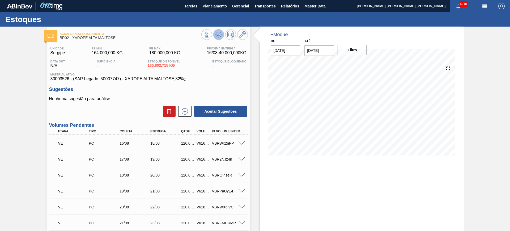
click at [222, 31] on button at bounding box center [218, 34] width 11 height 11
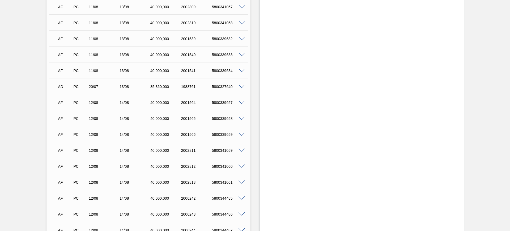
scroll to position [453, 0]
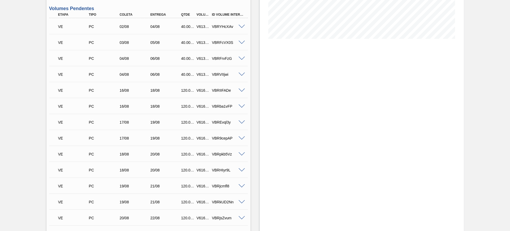
scroll to position [66, 0]
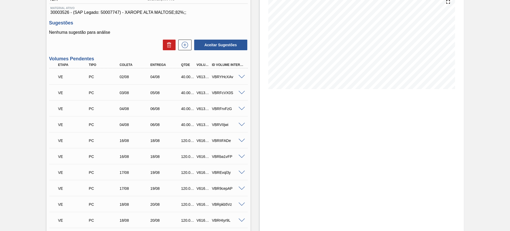
click at [237, 77] on div at bounding box center [242, 76] width 11 height 4
click at [242, 77] on span at bounding box center [242, 77] width 6 height 4
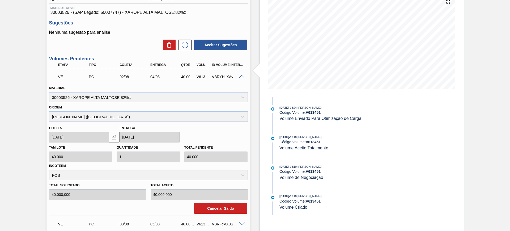
click at [242, 76] on span at bounding box center [242, 77] width 6 height 4
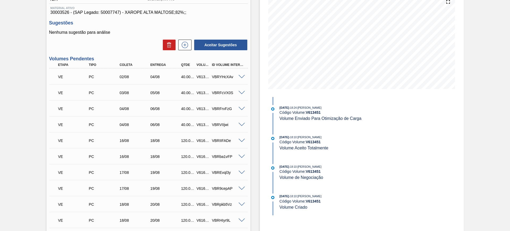
scroll to position [0, 0]
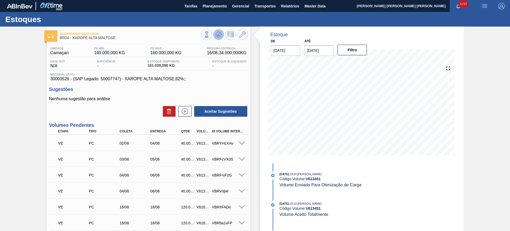
click at [210, 37] on icon at bounding box center [207, 35] width 6 height 6
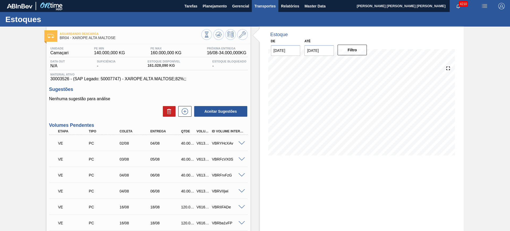
drag, startPoint x: 220, startPoint y: 33, endPoint x: 277, endPoint y: 1, distance: 65.5
click at [210, 33] on icon at bounding box center [207, 35] width 6 height 6
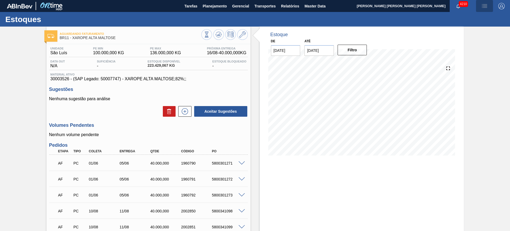
click at [486, 10] on button "button" at bounding box center [484, 6] width 17 height 12
click at [473, 20] on li "Upload de Volumes" at bounding box center [483, 19] width 46 height 10
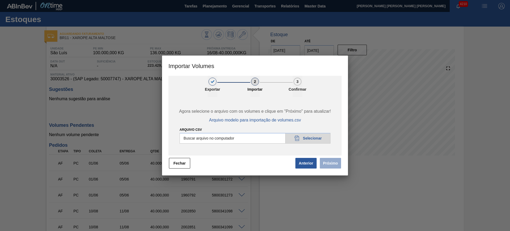
click at [268, 142] on input "Arquivo csv" at bounding box center [255, 138] width 151 height 11
type input "C:\fakepath\PedidoVolumeModeloImportacao (3).csv"
click at [331, 163] on button "Próximo" at bounding box center [330, 163] width 21 height 11
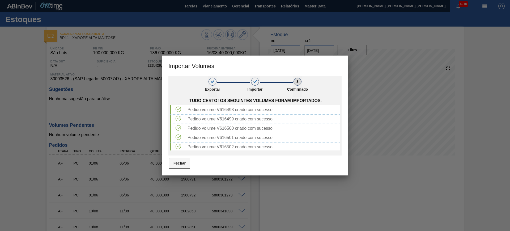
click at [185, 162] on button "Fechar" at bounding box center [179, 163] width 21 height 11
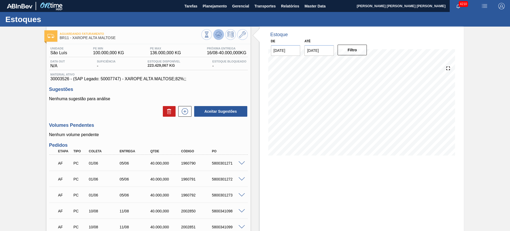
click at [210, 32] on icon at bounding box center [207, 35] width 6 height 6
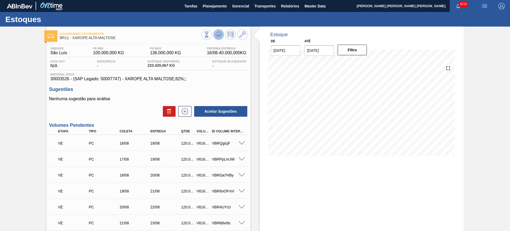
click at [222, 31] on div at bounding box center [224, 35] width 47 height 12
click at [210, 33] on icon at bounding box center [207, 35] width 6 height 6
click at [210, 32] on icon at bounding box center [207, 35] width 6 height 6
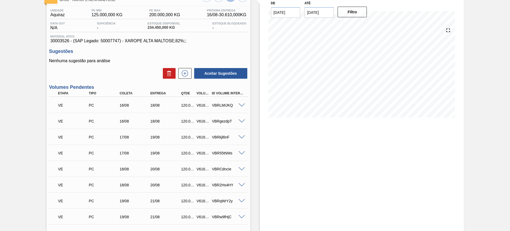
scroll to position [100, 0]
